Goal: Information Seeking & Learning: Learn about a topic

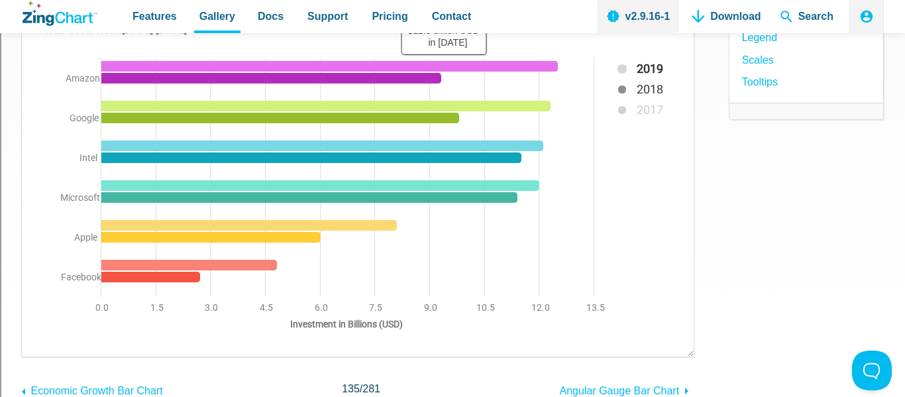
scroll to position [184, 0]
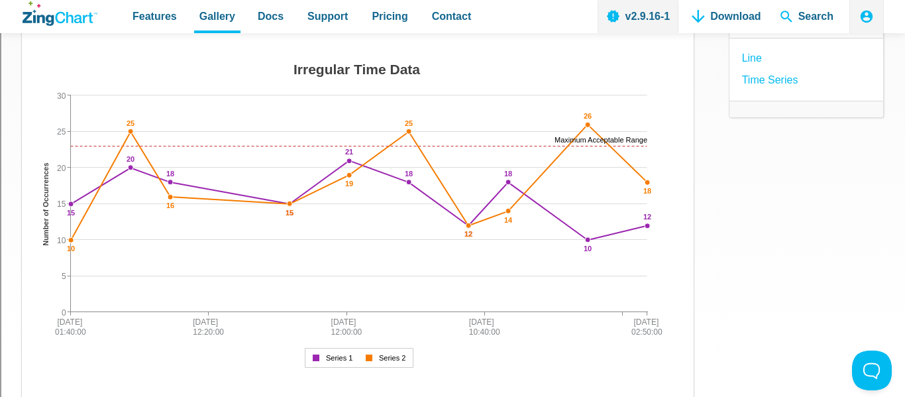
scroll to position [172, 0]
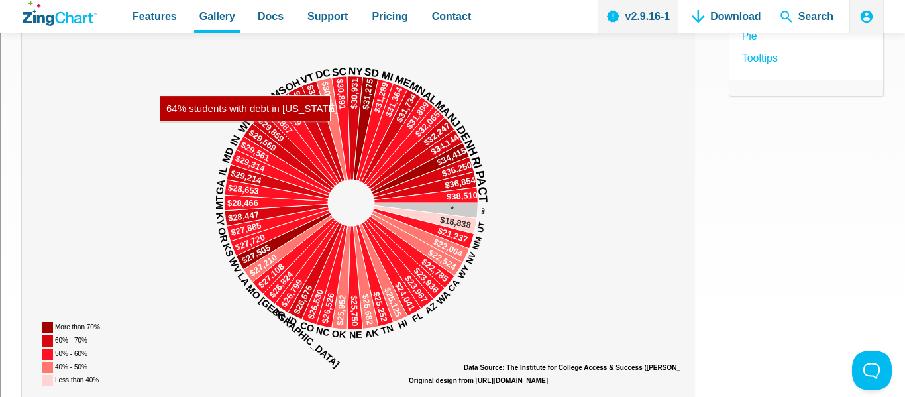
scroll to position [215, 0]
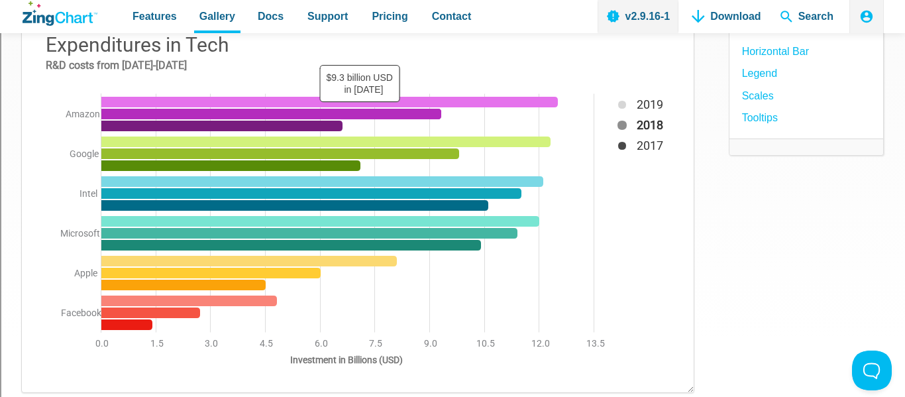
scroll to position [197, 0]
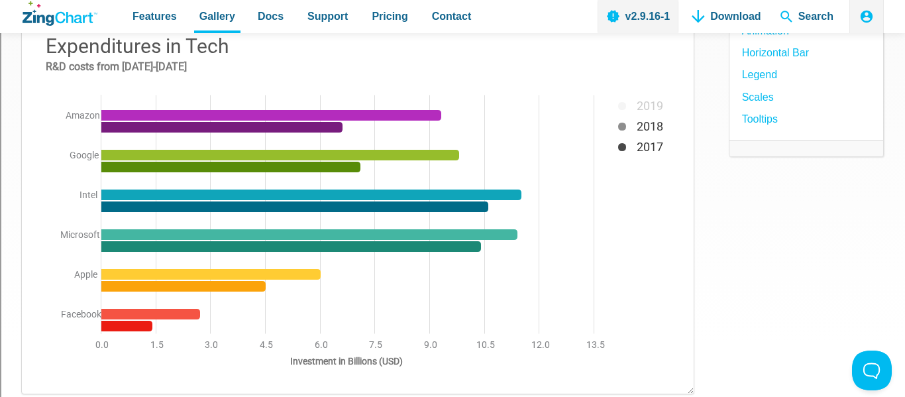
click at [621, 111] on img "App Content" at bounding box center [357, 204] width 645 height 351
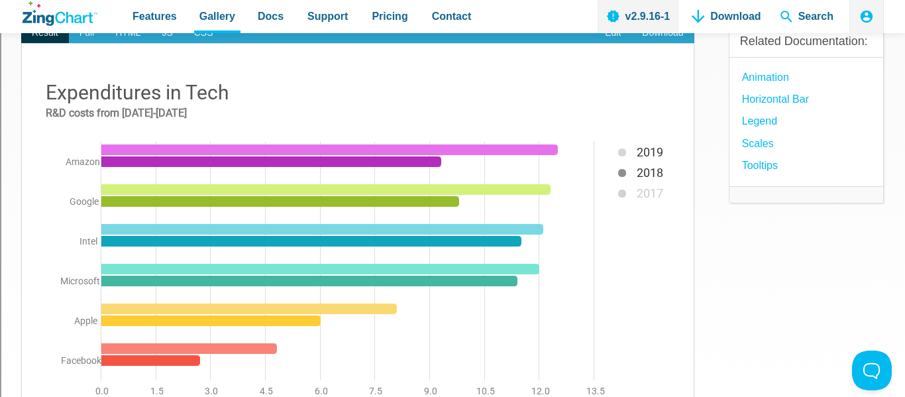
scroll to position [205, 0]
